Goal: Navigation & Orientation: Find specific page/section

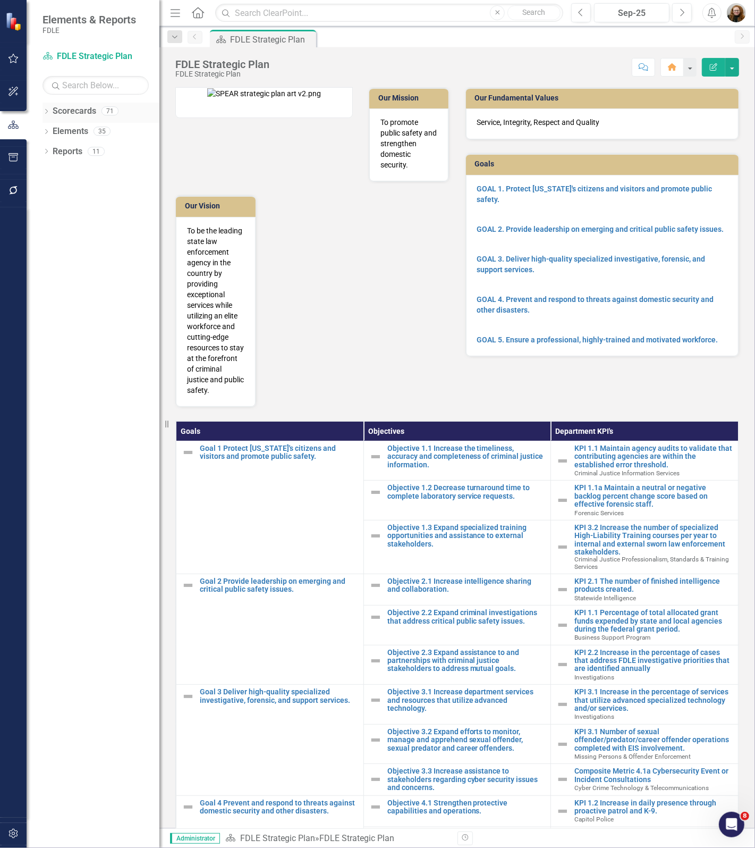
click at [47, 112] on icon at bounding box center [46, 111] width 3 height 5
click at [49, 169] on icon "Dropdown" at bounding box center [52, 171] width 8 height 6
click at [64, 216] on div "Dropdown" at bounding box center [62, 211] width 8 height 9
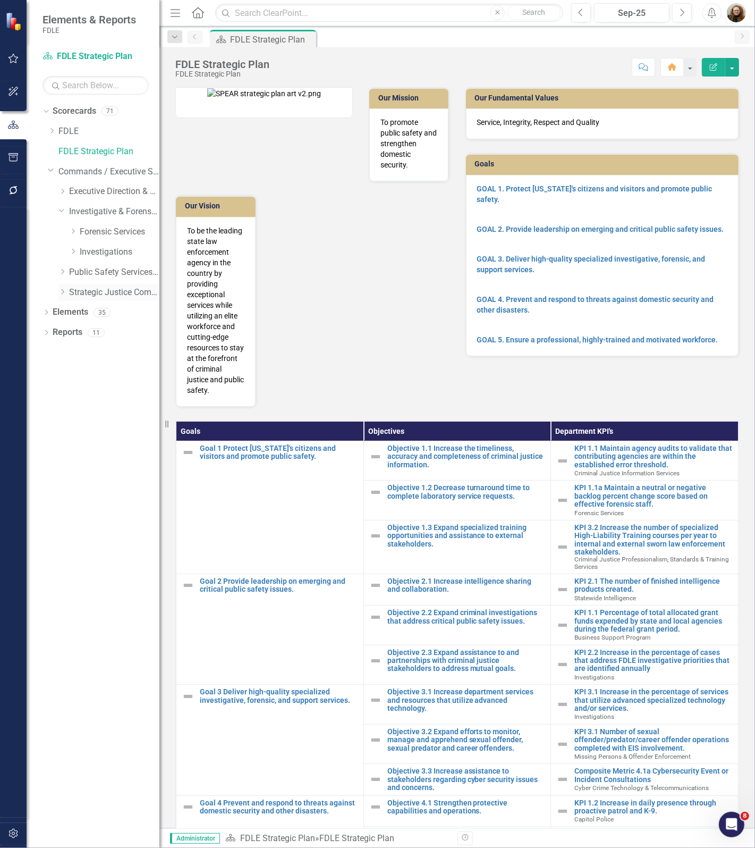
click at [60, 291] on icon "Dropdown" at bounding box center [62, 292] width 8 height 6
click at [81, 352] on link "Missing Persons & Offender Enforcement" at bounding box center [120, 353] width 80 height 12
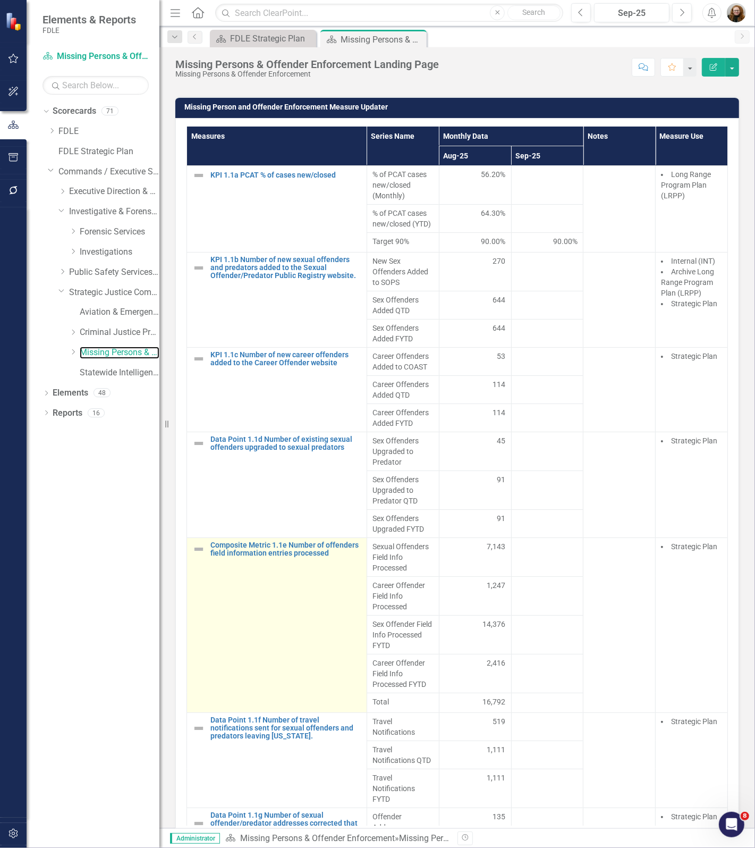
scroll to position [1196, 0]
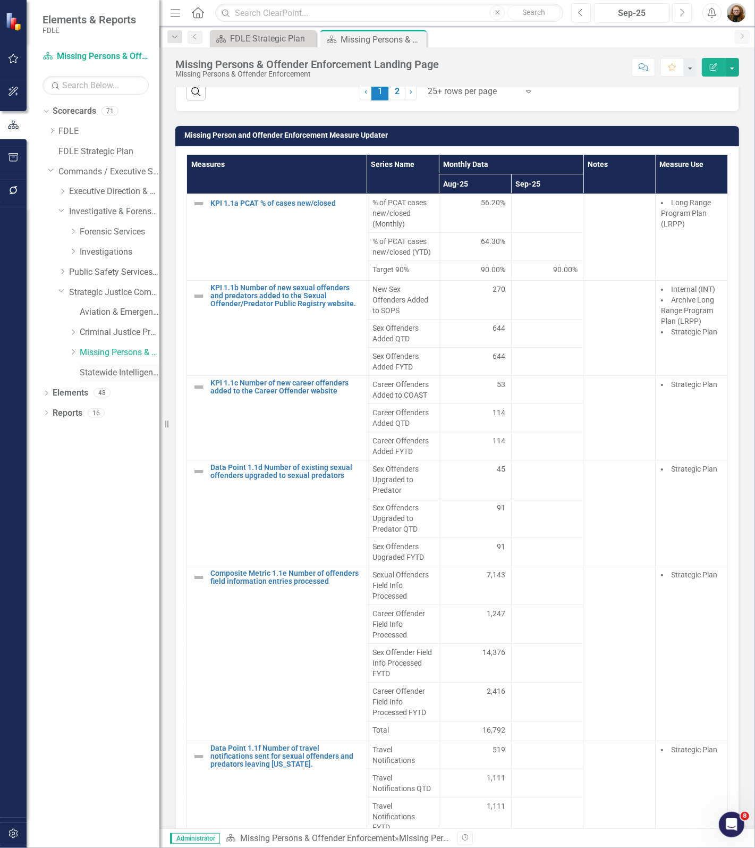
click at [125, 374] on link "Statewide Intelligence" at bounding box center [120, 373] width 80 height 12
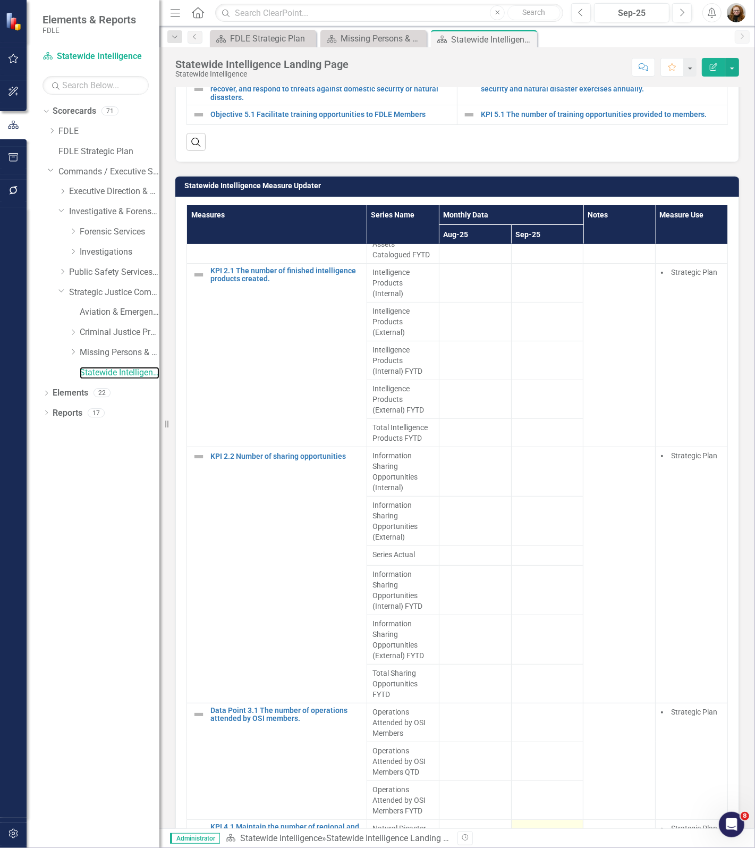
scroll to position [989, 0]
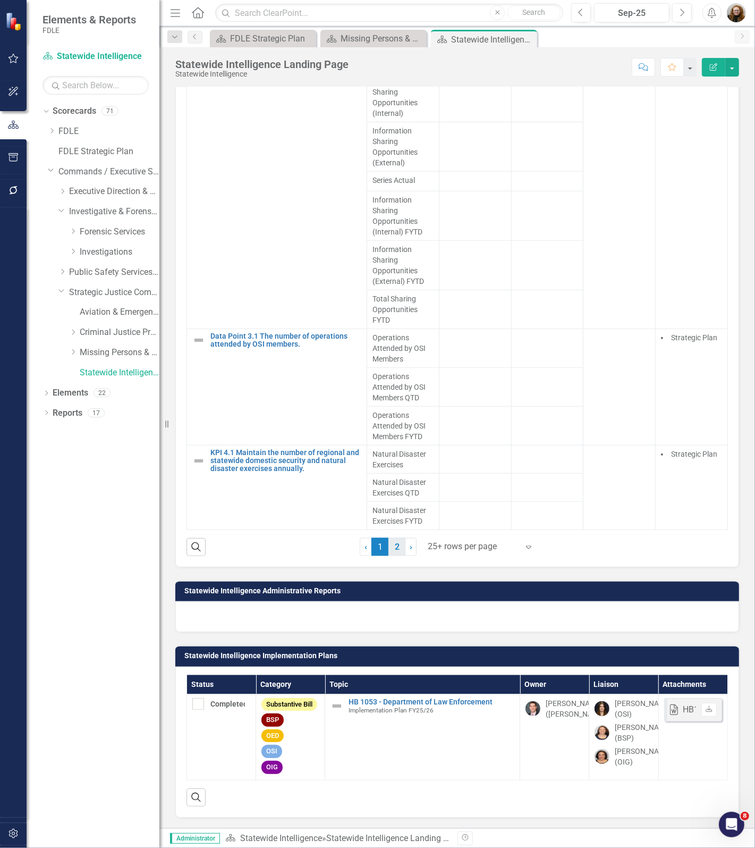
click at [399, 538] on link "2" at bounding box center [397, 547] width 17 height 18
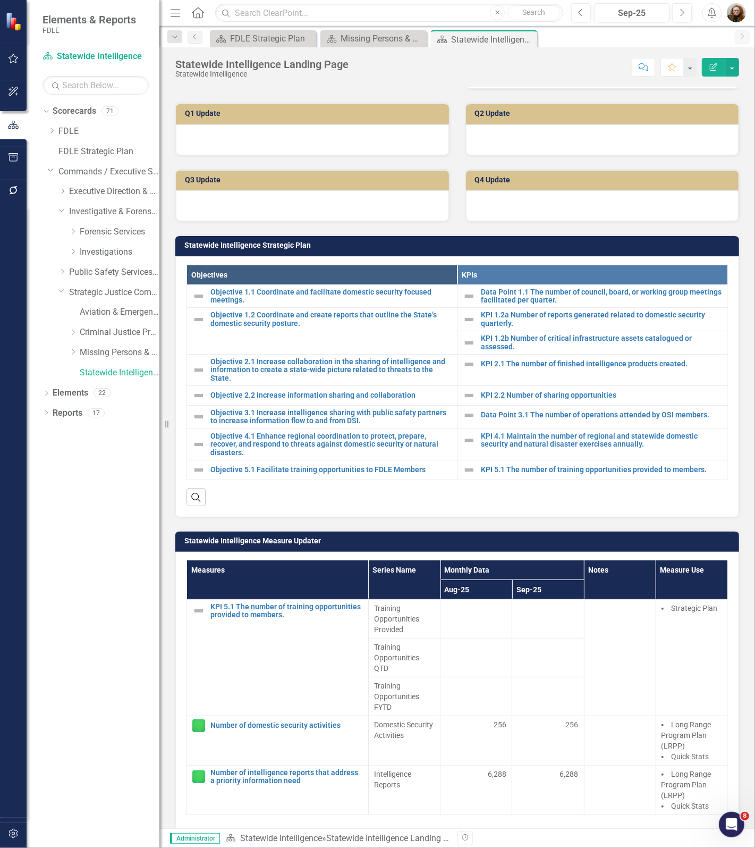
scroll to position [461, 0]
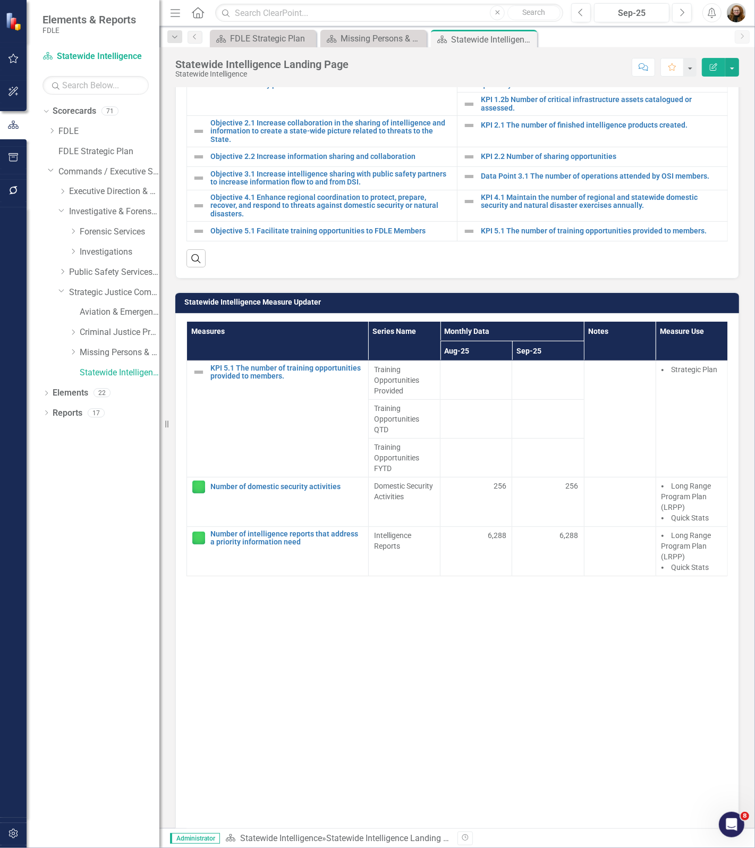
click at [88, 493] on div "Dropdown Scorecards 71 Dropdown FDLE Commissioner's Initiative Team Project Das…" at bounding box center [93, 475] width 133 height 745
click at [63, 291] on icon at bounding box center [61, 291] width 5 height 3
click at [58, 213] on icon "Dropdown" at bounding box center [61, 210] width 6 height 8
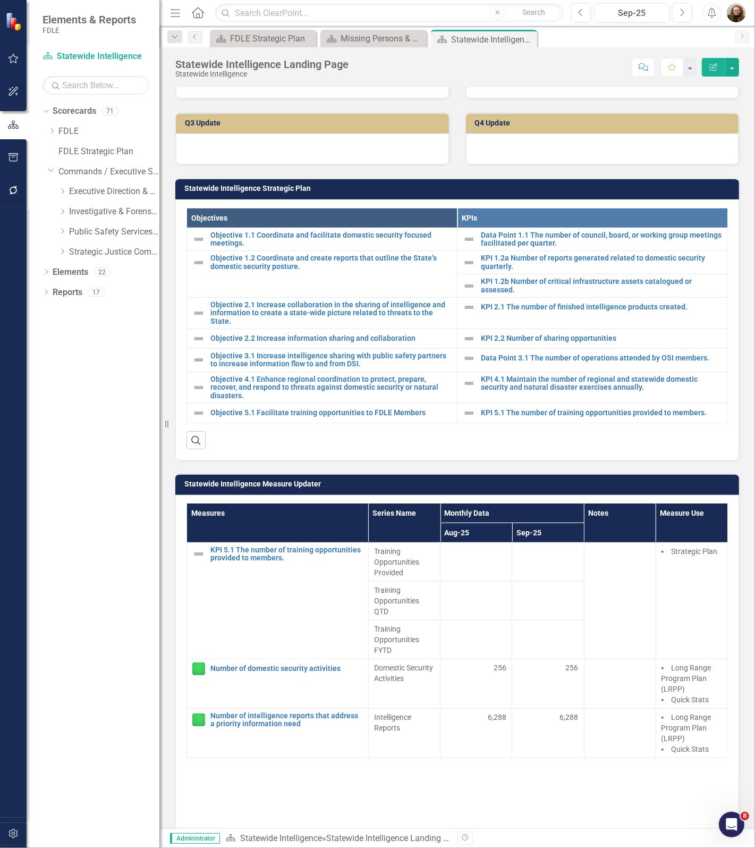
scroll to position [0, 0]
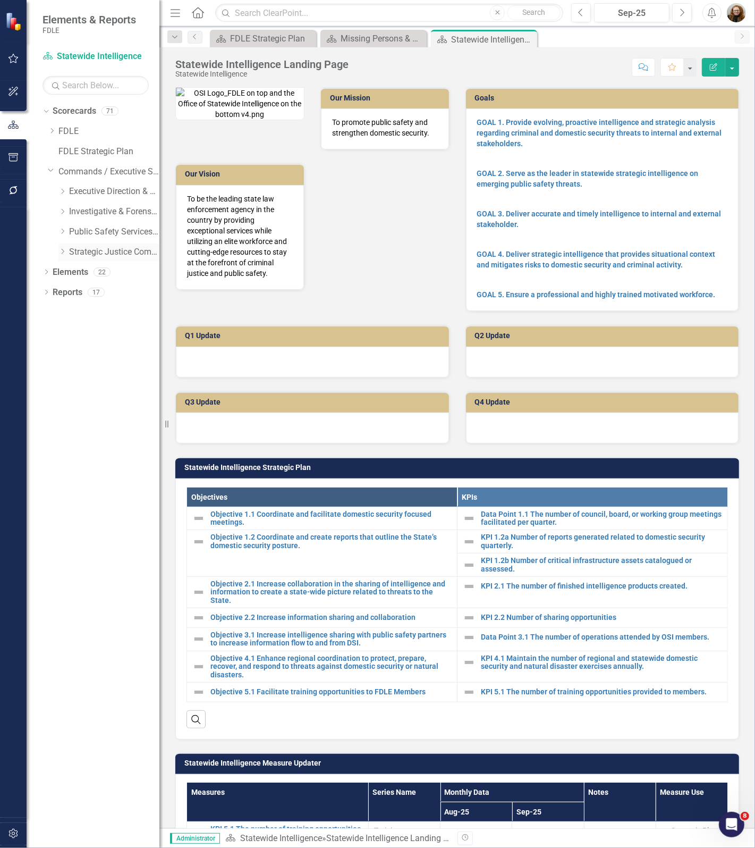
click at [64, 246] on div "Dropdown Strategic Justice Command" at bounding box center [108, 252] width 101 height 18
click at [64, 258] on div "Dropdown Strategic Justice Command" at bounding box center [108, 252] width 101 height 18
click at [61, 255] on icon "Dropdown" at bounding box center [62, 251] width 8 height 6
click at [101, 288] on link "Criminal Justice Professionalism, Standards & Training Services" at bounding box center [120, 293] width 80 height 12
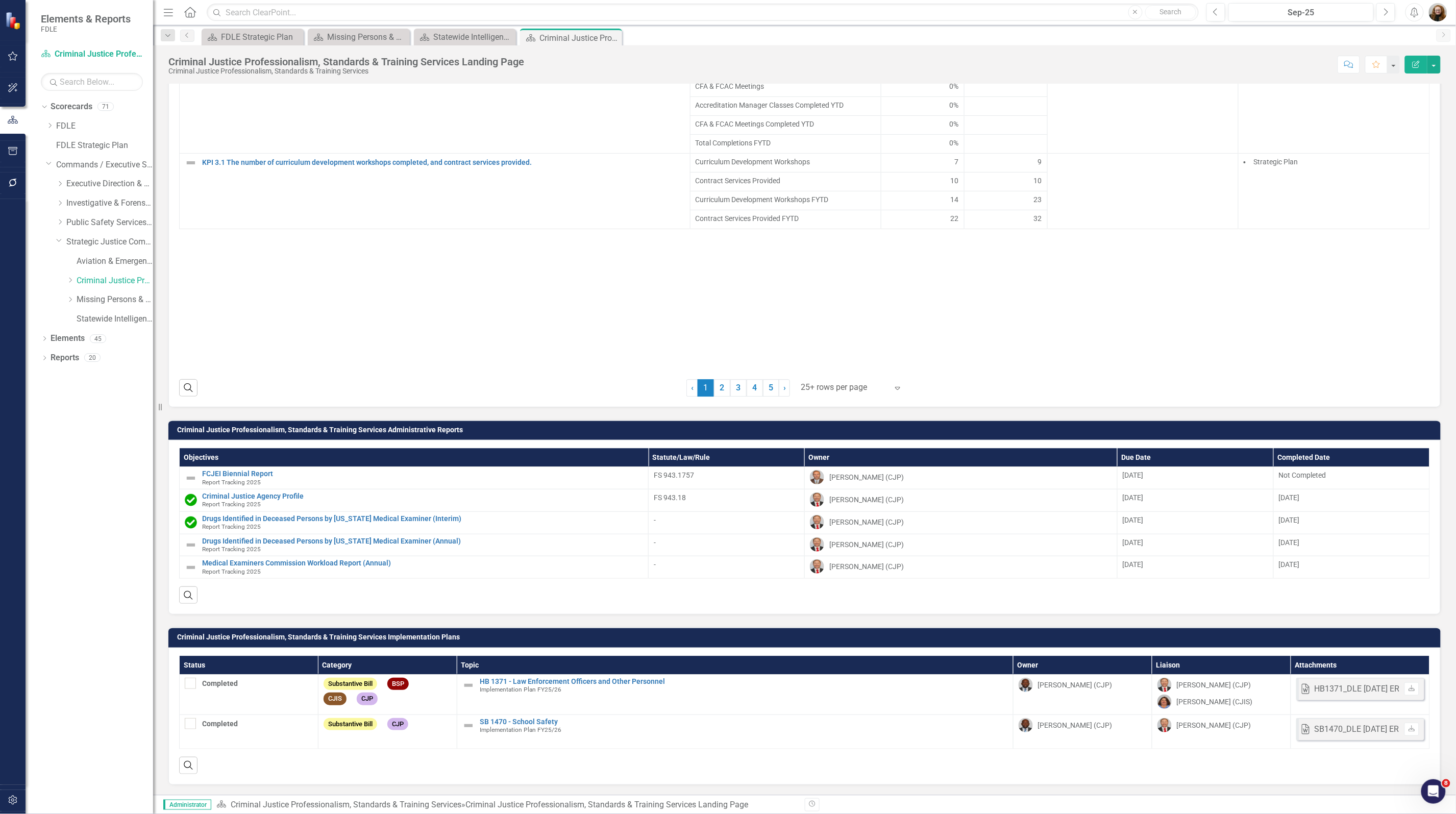
scroll to position [1152, 0]
